Goal: Task Accomplishment & Management: Use online tool/utility

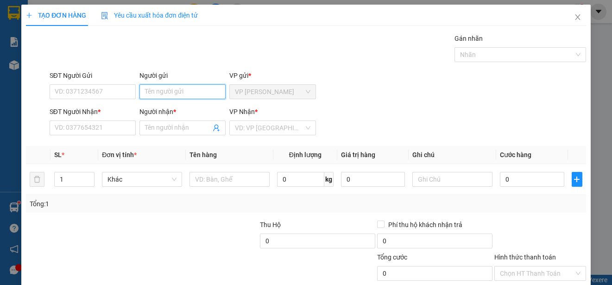
click at [215, 89] on input "Người gửi" at bounding box center [183, 91] width 86 height 15
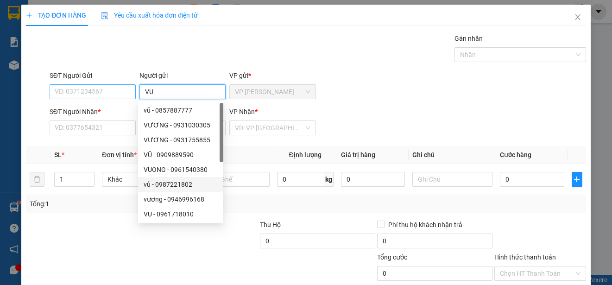
type input "VU"
click at [124, 93] on input "SĐT Người Gửi" at bounding box center [93, 91] width 86 height 15
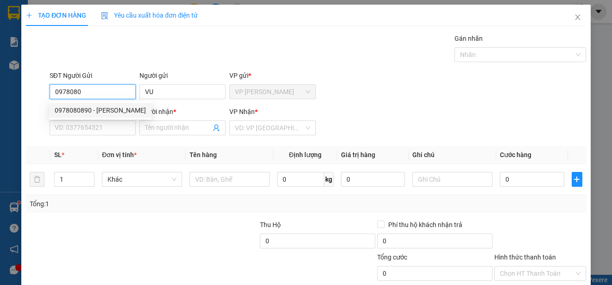
click at [117, 113] on div "0978080890 - [PERSON_NAME]" at bounding box center [100, 110] width 91 height 10
type input "0978080890"
type input "VŨ"
type input "0936150537"
type input "TRI"
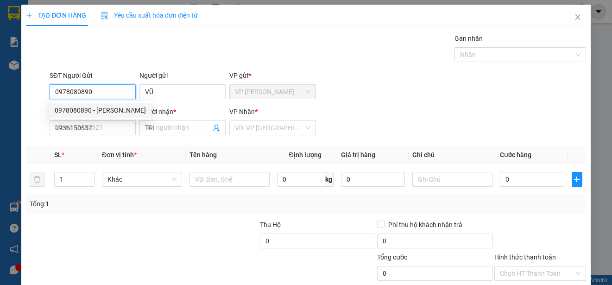
type input "30.000"
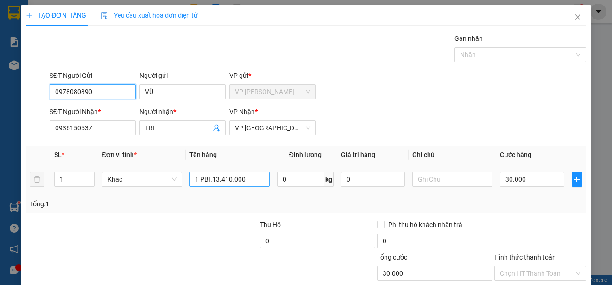
type input "0978080890"
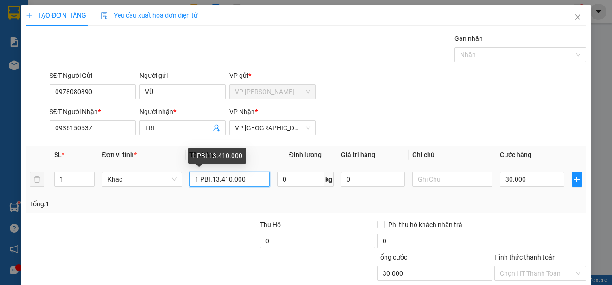
click at [248, 179] on input "1 PBI.13.410.000" at bounding box center [230, 179] width 80 height 15
type input "1 PBI.2.680.000"
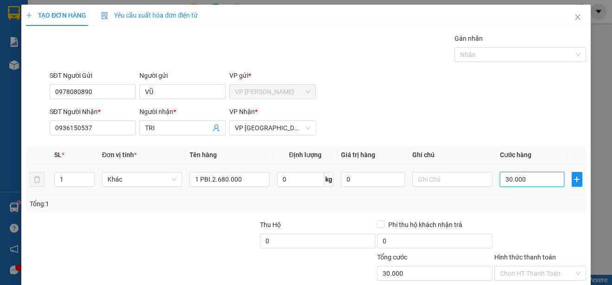
click at [500, 180] on input "30.000" at bounding box center [532, 179] width 64 height 15
type input "0"
click at [500, 181] on input "0" at bounding box center [532, 179] width 64 height 15
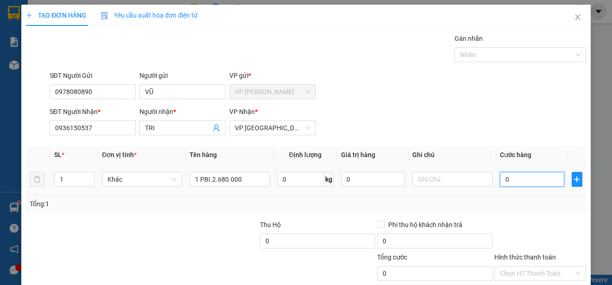
type input "20"
type input "200"
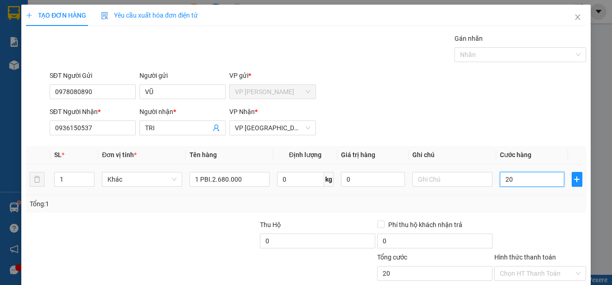
type input "200"
type input "2.000"
type input "20.000"
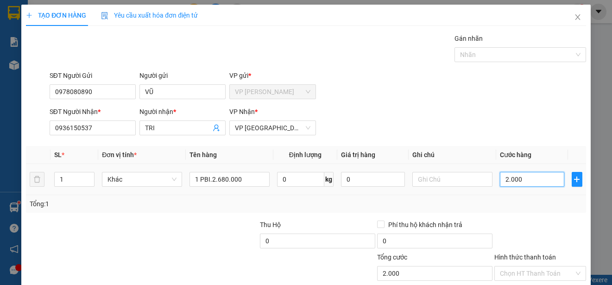
type input "20.000"
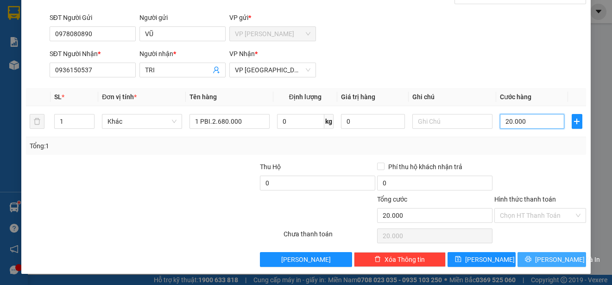
type input "20.000"
click at [564, 257] on button "[PERSON_NAME] và In" at bounding box center [552, 259] width 69 height 15
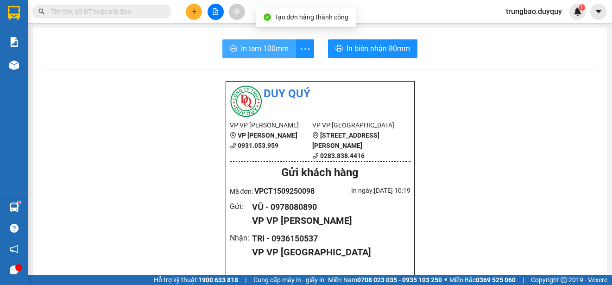
click at [254, 48] on span "In tem 100mm" at bounding box center [265, 49] width 48 height 12
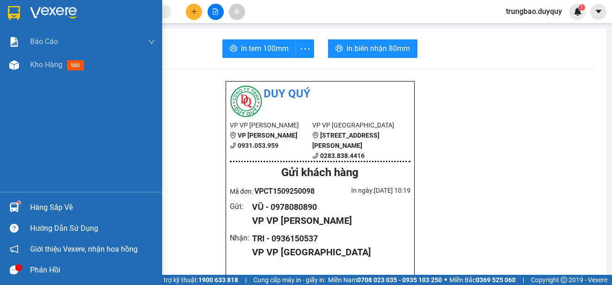
click at [12, 12] on img at bounding box center [14, 13] width 12 height 14
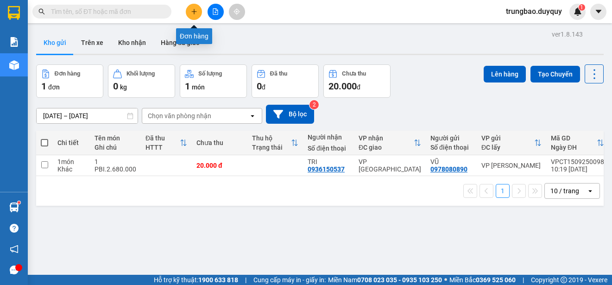
click at [195, 13] on icon "plus" at bounding box center [194, 11] width 6 height 6
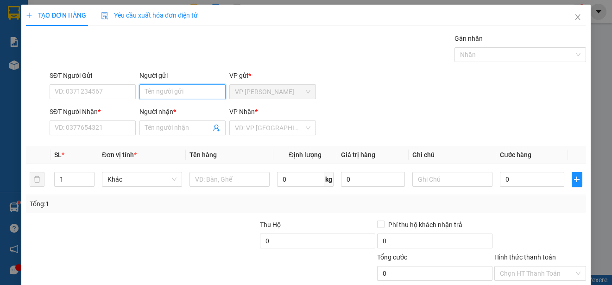
click at [177, 93] on input "Người gửi" at bounding box center [183, 91] width 86 height 15
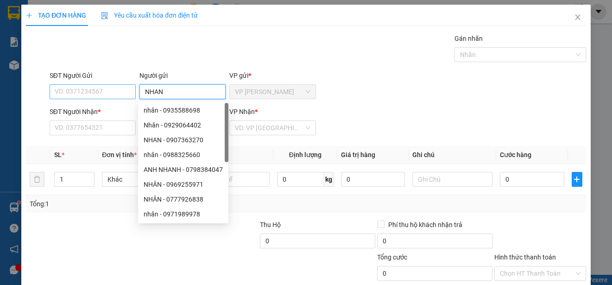
type input "NHAN"
click at [93, 93] on input "SĐT Người Gửi" at bounding box center [93, 91] width 86 height 15
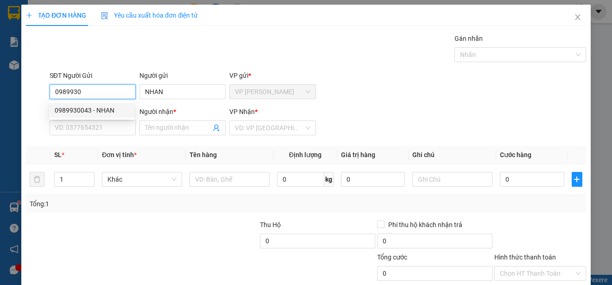
click at [103, 108] on div "0989930043 - NHAN" at bounding box center [92, 110] width 74 height 10
type input "0989930043"
type input "0936394485"
type input "TUNG"
type input "30.000"
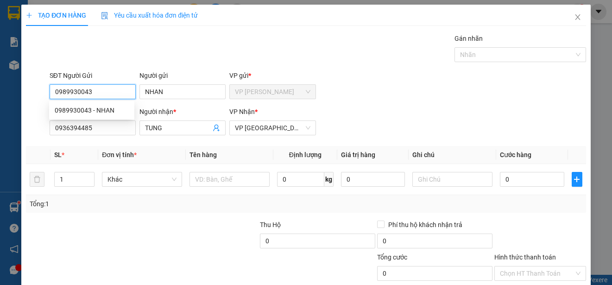
type input "30.000"
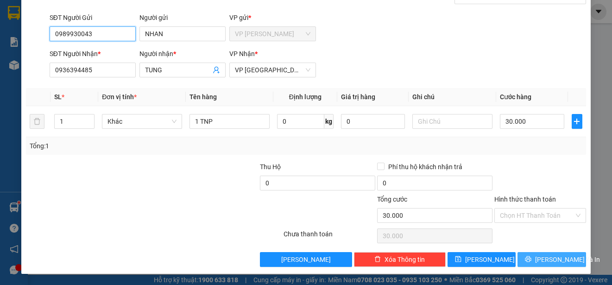
type input "0989930043"
click at [553, 256] on span "[PERSON_NAME] và In" at bounding box center [567, 259] width 65 height 10
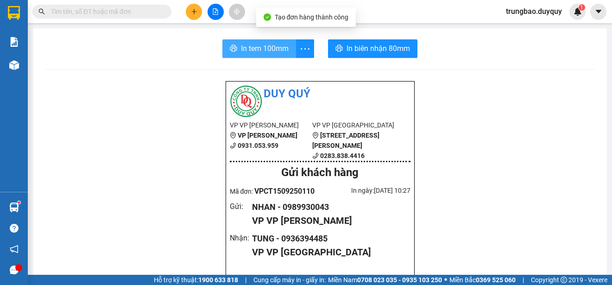
click at [266, 48] on span "In tem 100mm" at bounding box center [265, 49] width 48 height 12
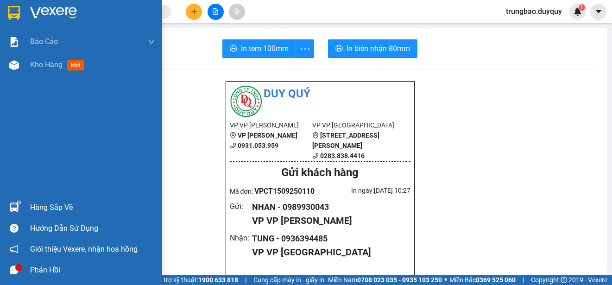
click at [17, 13] on img at bounding box center [14, 13] width 12 height 14
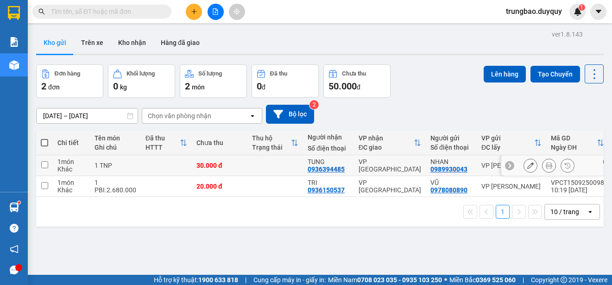
click at [46, 165] on input "checkbox" at bounding box center [44, 164] width 7 height 7
checkbox input "true"
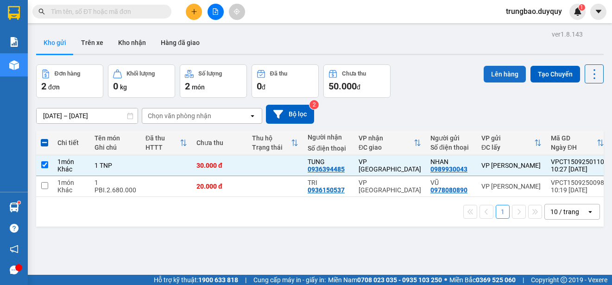
click at [490, 75] on button "Lên hàng" at bounding box center [505, 74] width 42 height 17
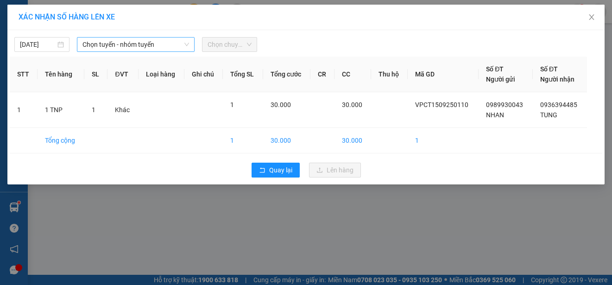
click at [135, 42] on span "Chọn tuyến - nhóm tuyến" at bounding box center [136, 45] width 107 height 14
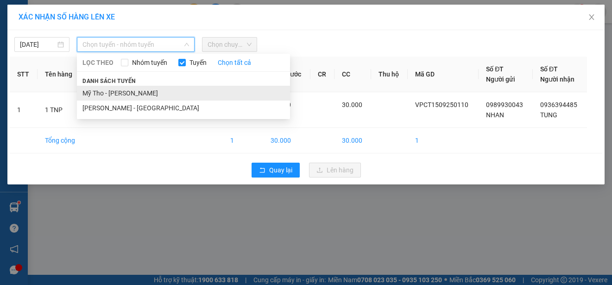
click at [163, 91] on li "Mỹ Tho - [PERSON_NAME]" at bounding box center [183, 93] width 213 height 15
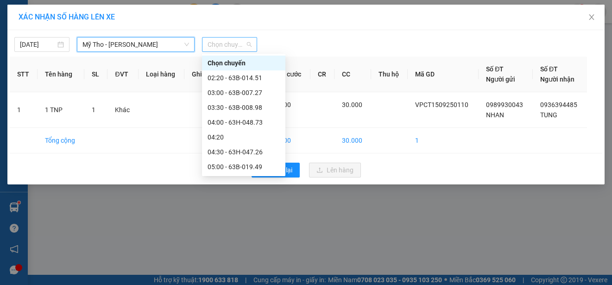
click at [235, 44] on span "Chọn chuyến" at bounding box center [230, 45] width 44 height 14
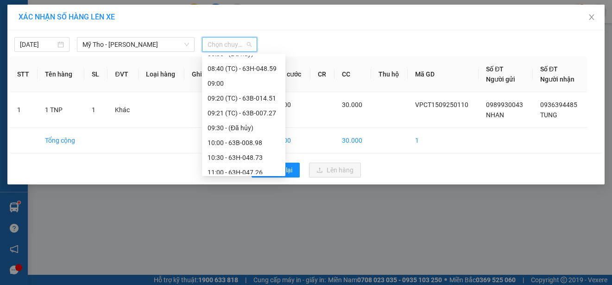
scroll to position [278, 0]
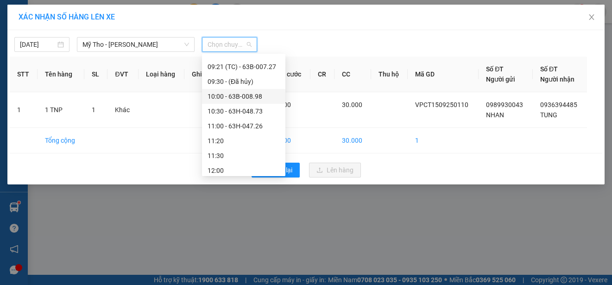
click at [261, 95] on div "10:00 - 63B-008.98" at bounding box center [244, 96] width 72 height 10
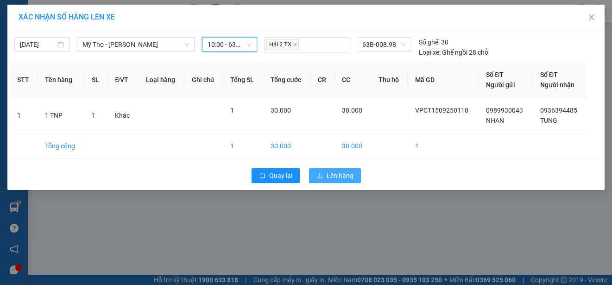
click at [339, 175] on span "Lên hàng" at bounding box center [340, 176] width 27 height 10
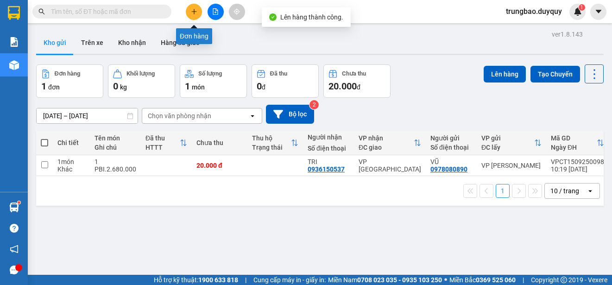
click at [197, 13] on icon "plus" at bounding box center [194, 11] width 6 height 6
